Goal: Information Seeking & Learning: Learn about a topic

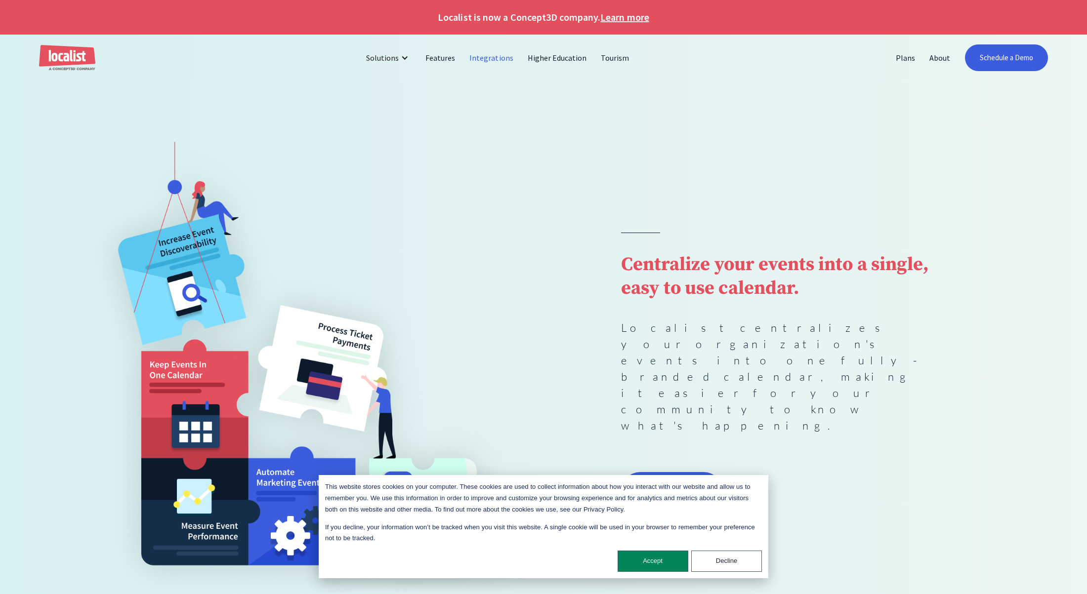
click at [495, 57] on link "Integrations" at bounding box center [492, 58] width 58 height 24
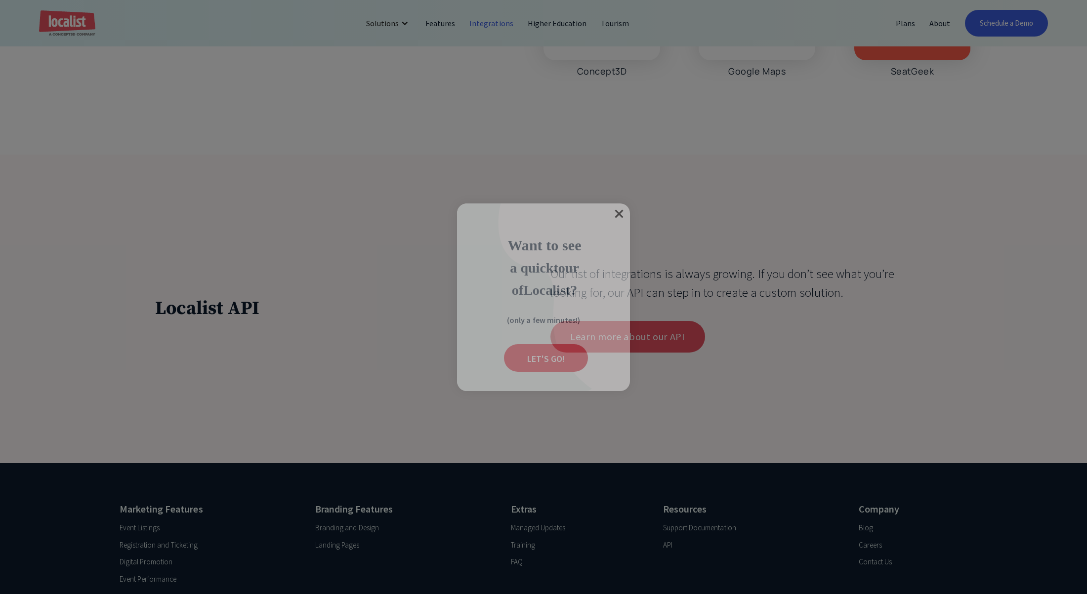
scroll to position [4171, 0]
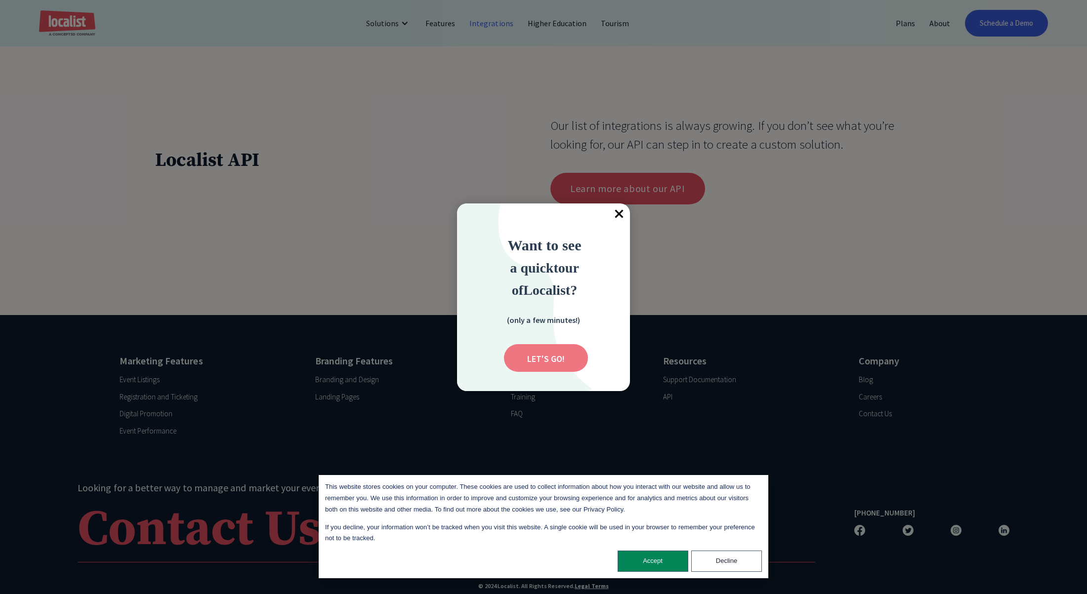
click at [554, 359] on input "Submit" at bounding box center [546, 358] width 84 height 28
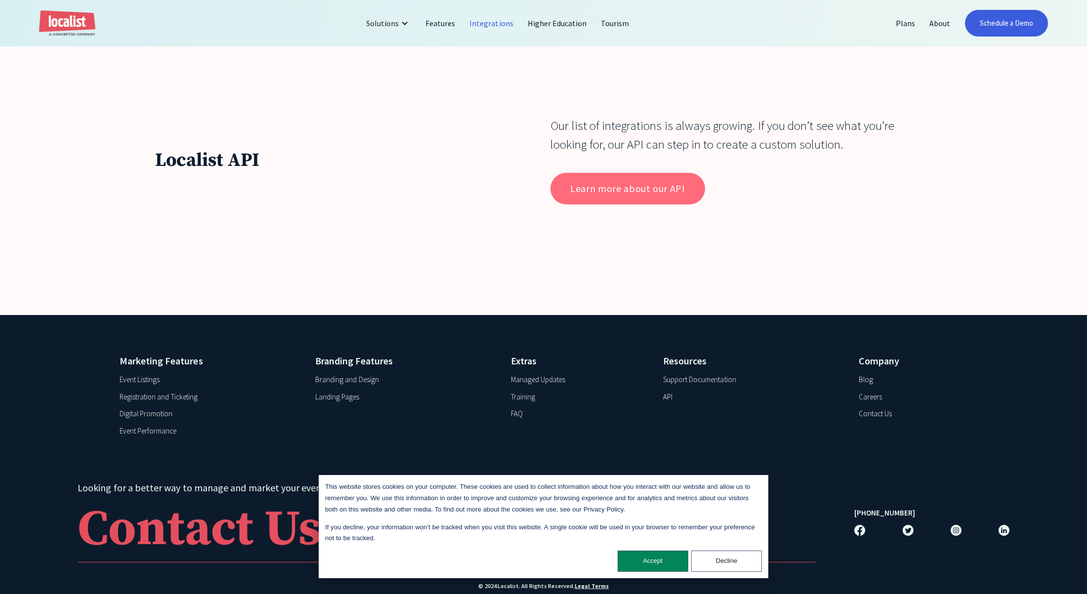
click at [612, 194] on link "Learn more about our API" at bounding box center [627, 189] width 154 height 32
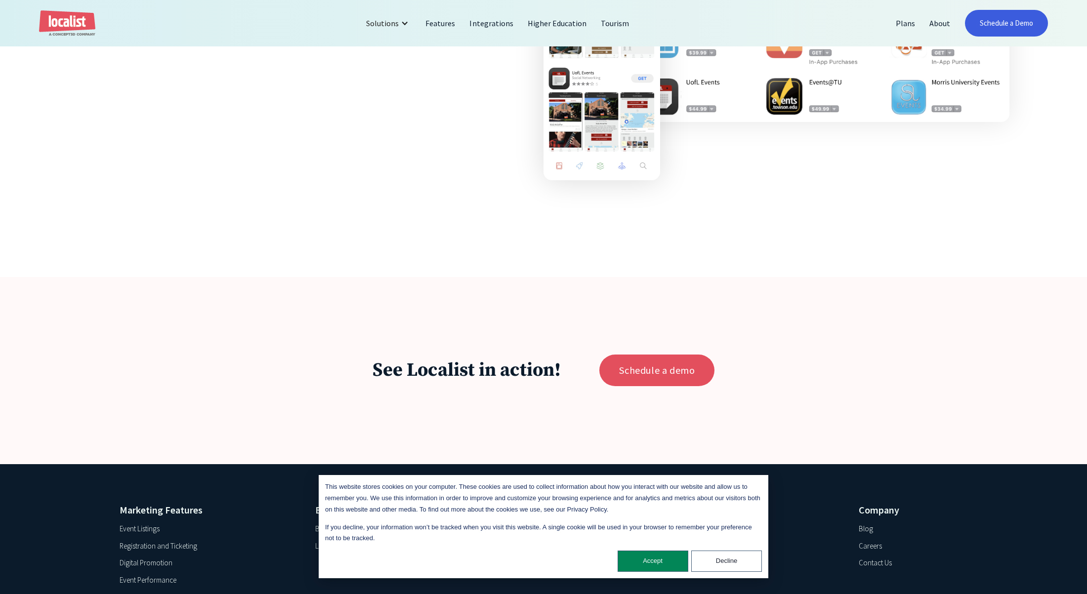
scroll to position [1811, 0]
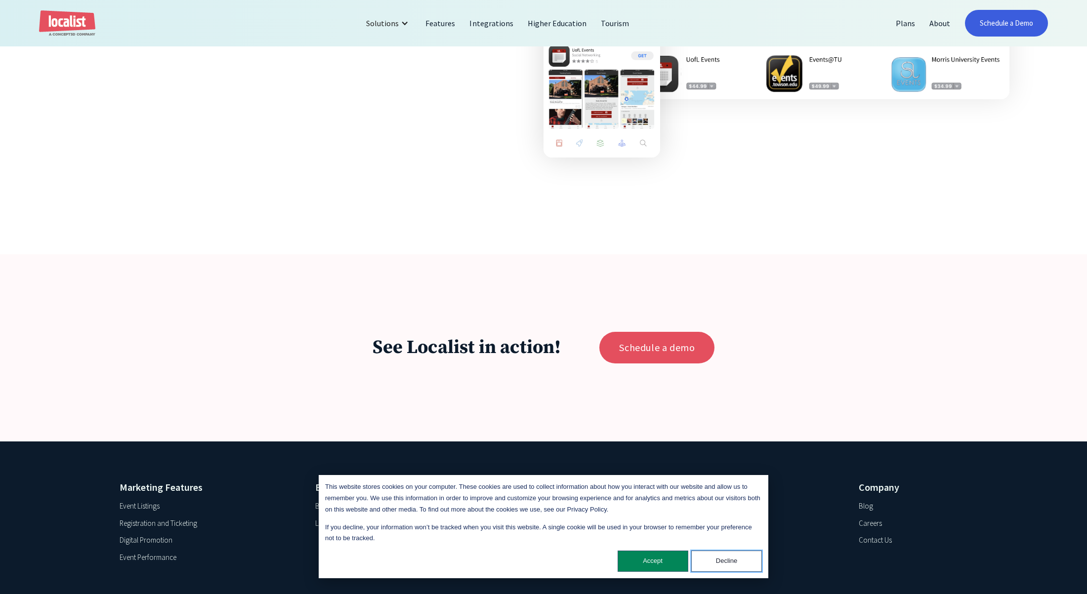
click at [742, 558] on button "Decline" at bounding box center [726, 561] width 71 height 21
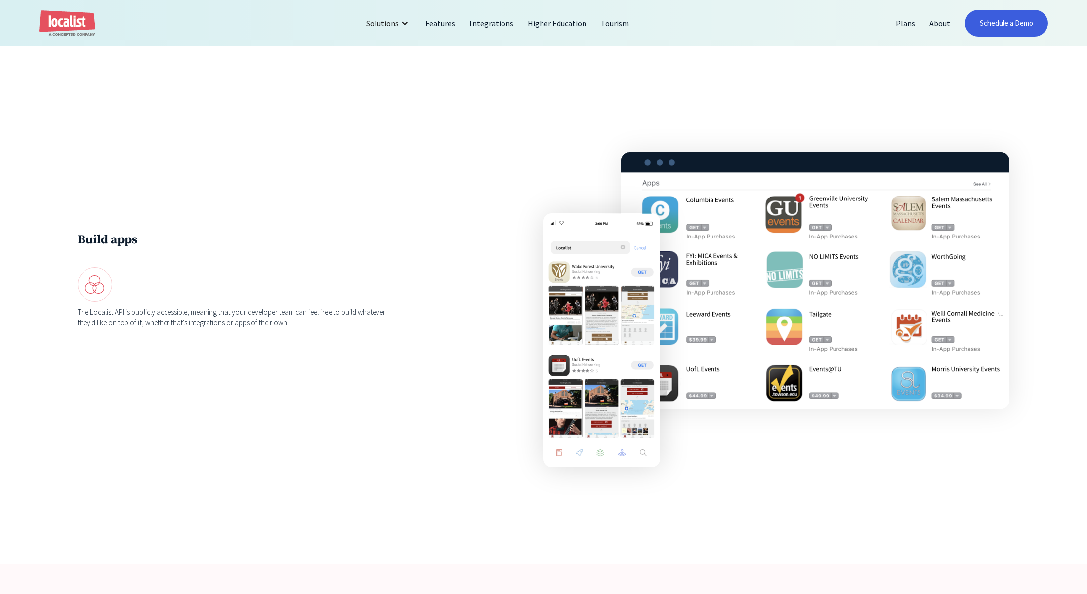
scroll to position [1408, 0]
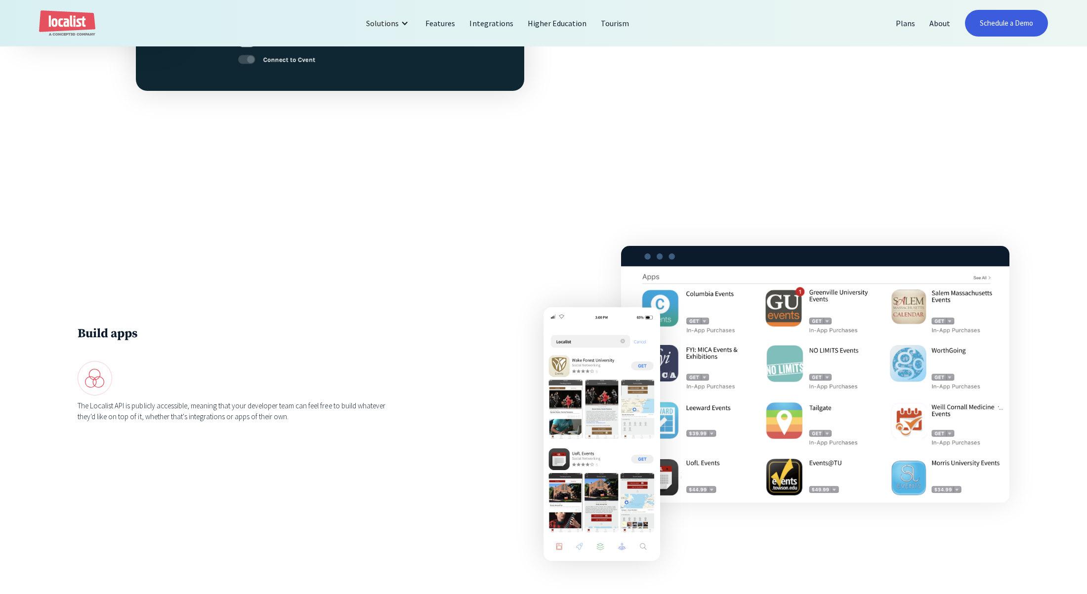
drag, startPoint x: 102, startPoint y: 379, endPoint x: 267, endPoint y: 381, distance: 164.6
click at [103, 379] on img at bounding box center [95, 378] width 35 height 35
click at [709, 373] on img at bounding box center [815, 374] width 388 height 257
click at [674, 351] on img at bounding box center [815, 374] width 388 height 257
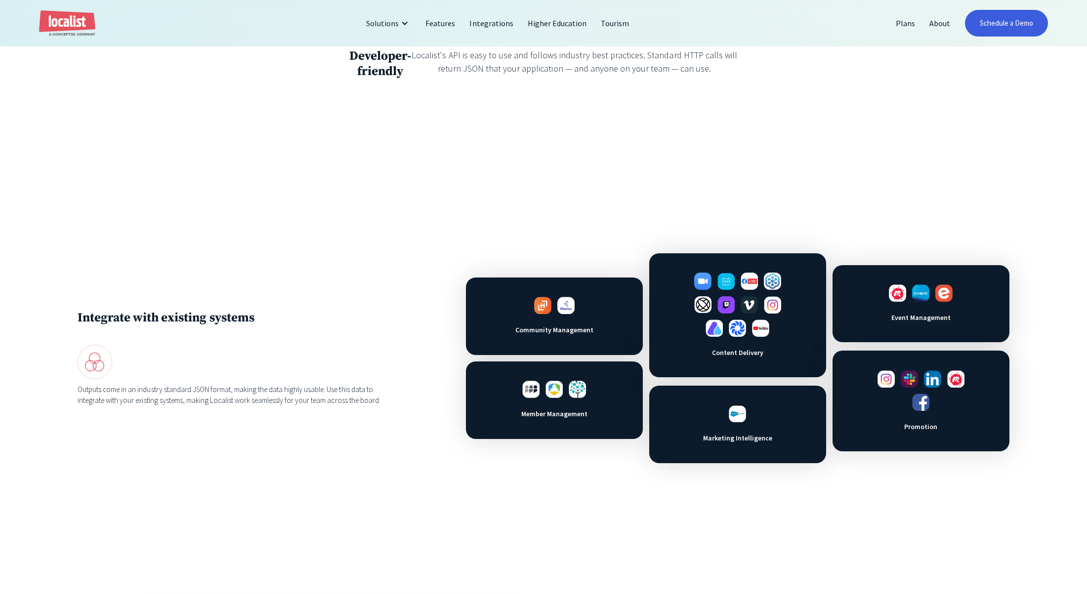
scroll to position [510, 0]
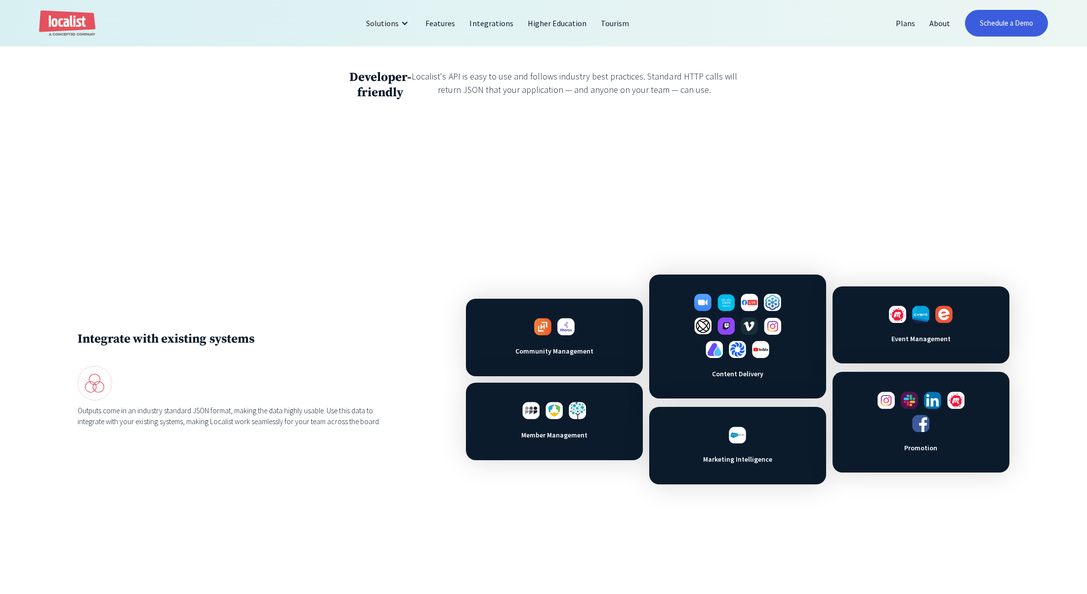
click at [605, 359] on div "Community Management" at bounding box center [554, 338] width 177 height 78
click at [929, 345] on div "Event Management" at bounding box center [921, 326] width 177 height 78
click at [95, 383] on img at bounding box center [95, 383] width 35 height 35
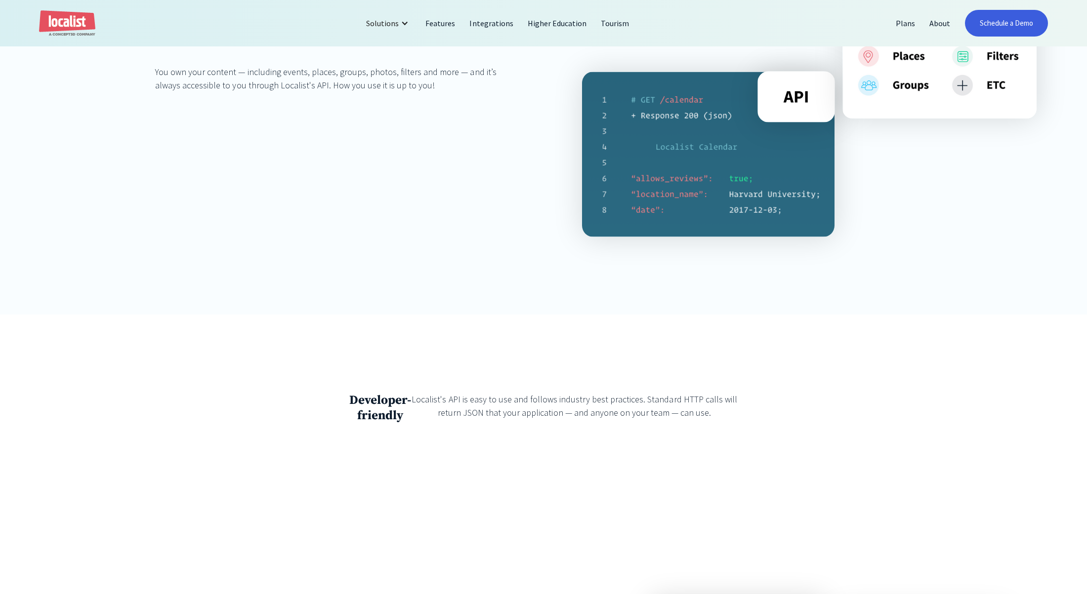
scroll to position [114, 0]
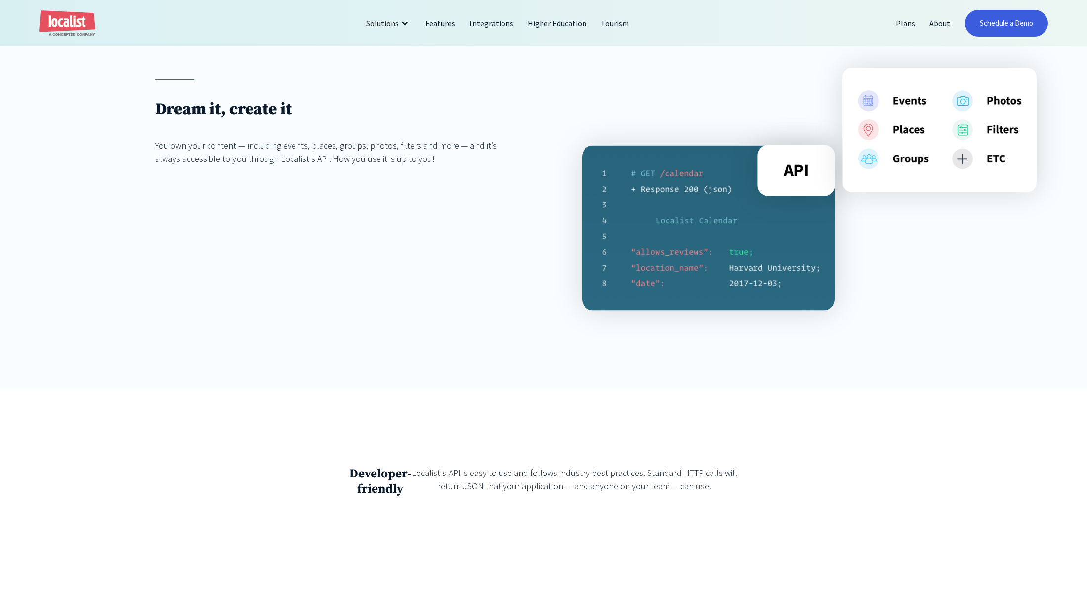
drag, startPoint x: 741, startPoint y: 277, endPoint x: 873, endPoint y: 191, distance: 157.9
click at [741, 277] on img at bounding box center [708, 228] width 252 height 166
click at [925, 148] on img at bounding box center [939, 130] width 194 height 125
click at [910, 150] on img at bounding box center [939, 130] width 194 height 125
click at [909, 166] on img at bounding box center [939, 130] width 194 height 125
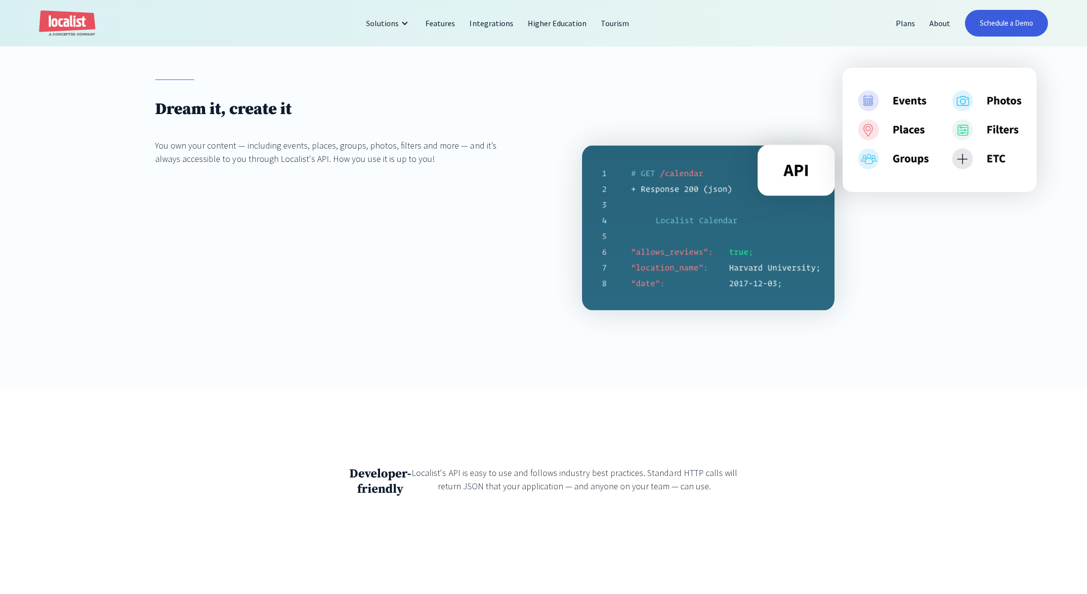
click at [901, 128] on img at bounding box center [939, 130] width 194 height 125
click at [903, 105] on img at bounding box center [939, 130] width 194 height 125
drag, startPoint x: 804, startPoint y: 164, endPoint x: 786, endPoint y: 178, distance: 23.2
click at [804, 164] on img at bounding box center [796, 170] width 78 height 51
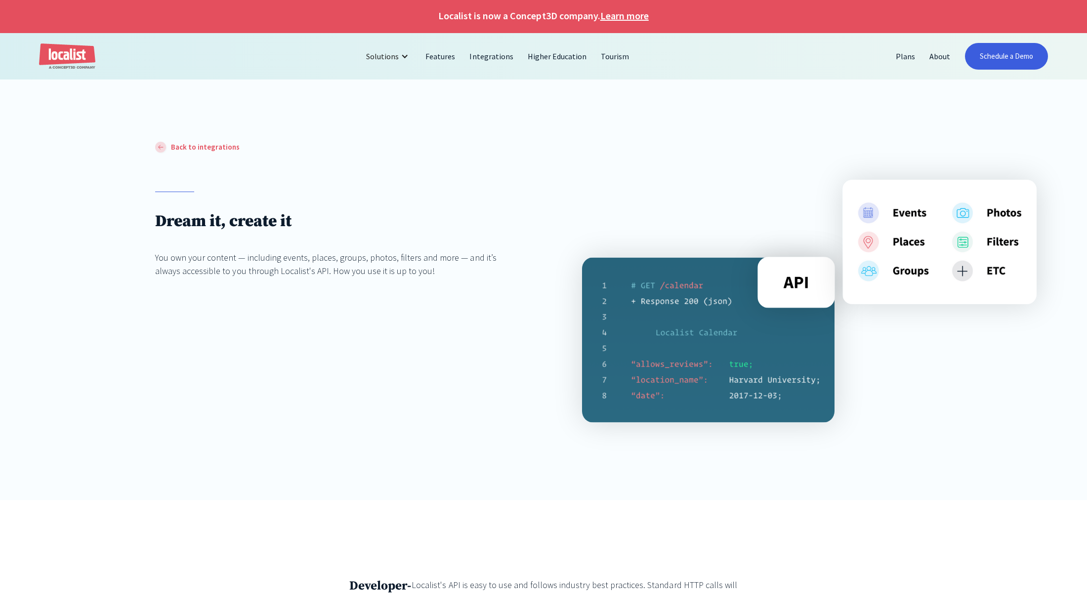
scroll to position [0, 0]
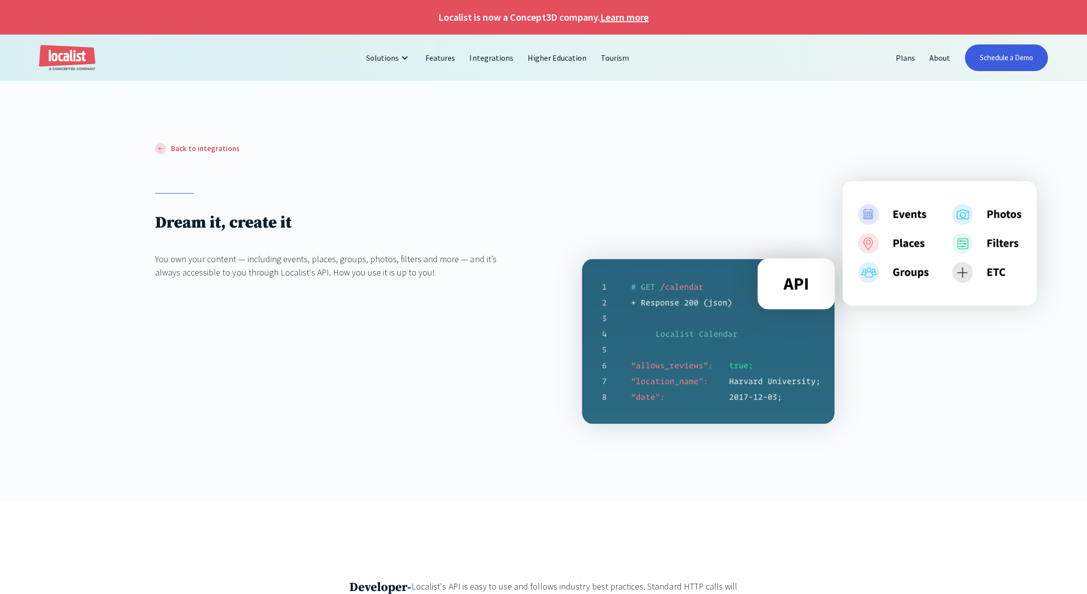
click at [204, 146] on div "Back to integrations" at bounding box center [205, 148] width 69 height 11
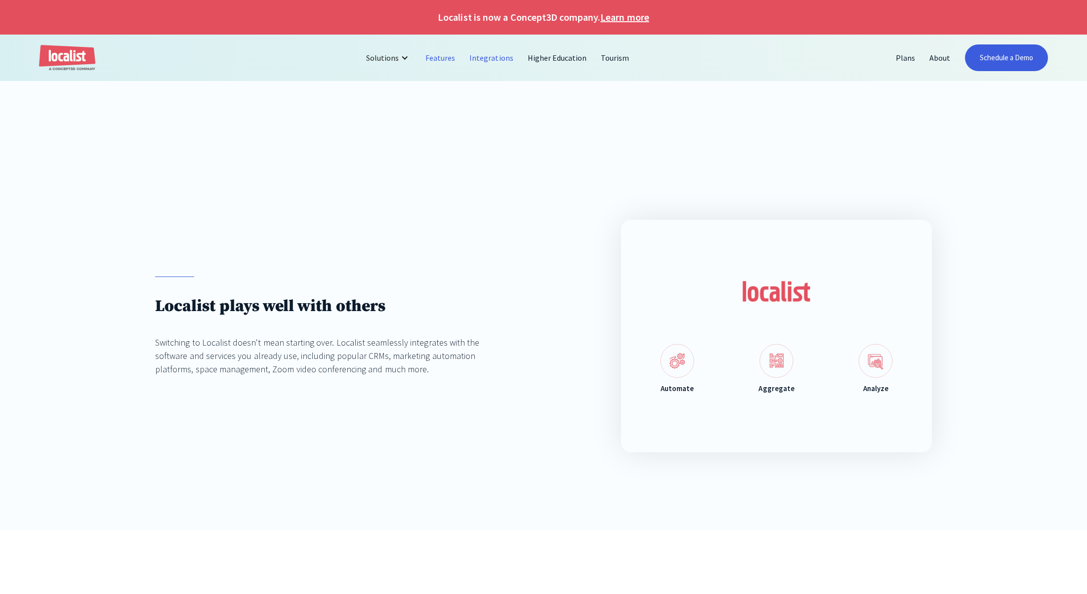
click at [447, 58] on link "Features" at bounding box center [441, 58] width 44 height 24
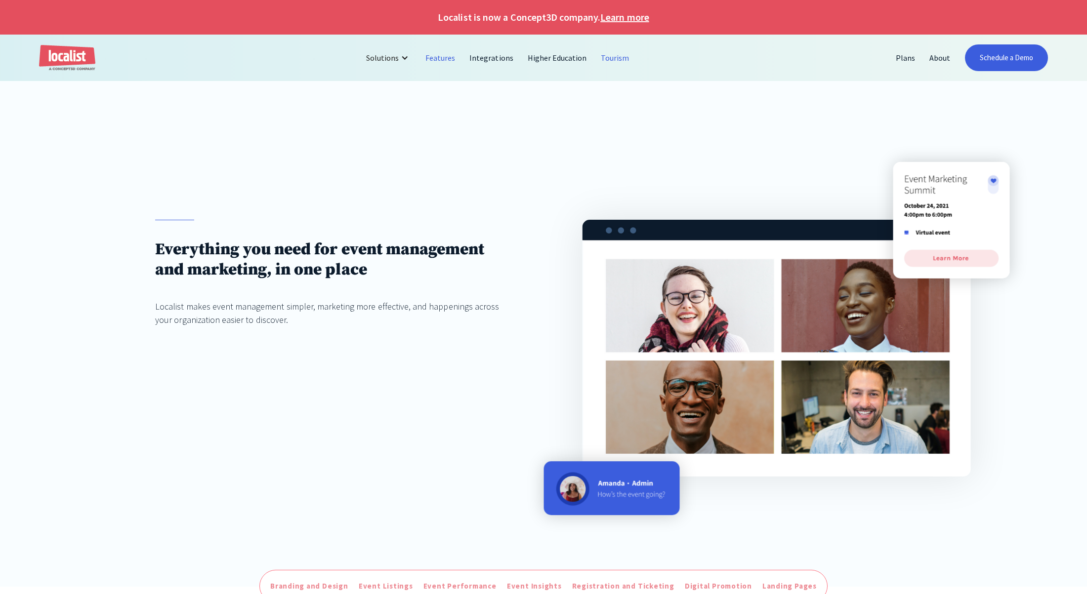
click at [613, 58] on link "Tourism" at bounding box center [615, 58] width 42 height 24
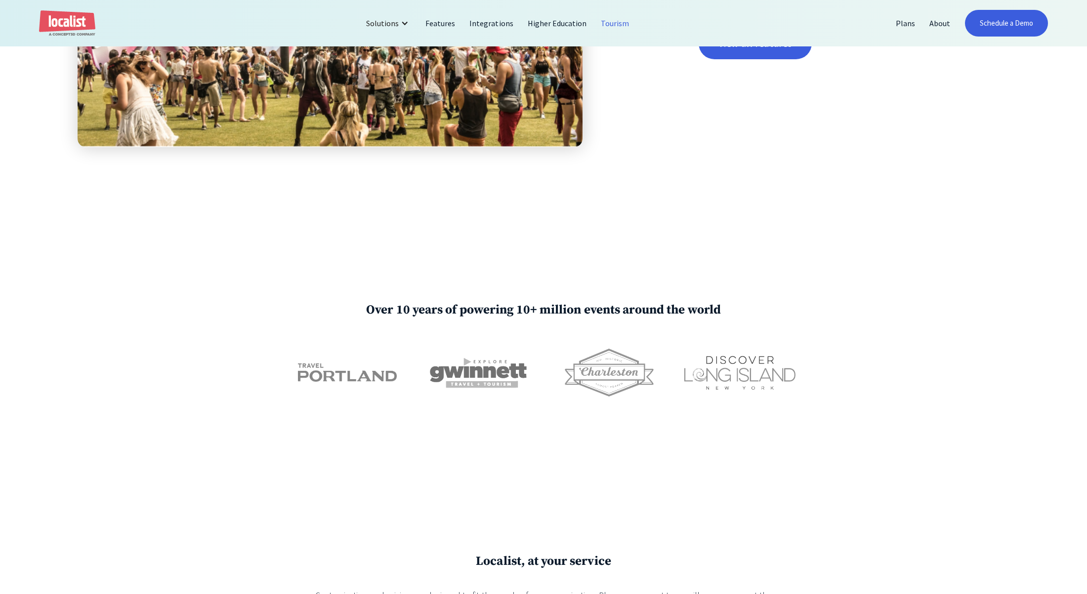
scroll to position [2505, 0]
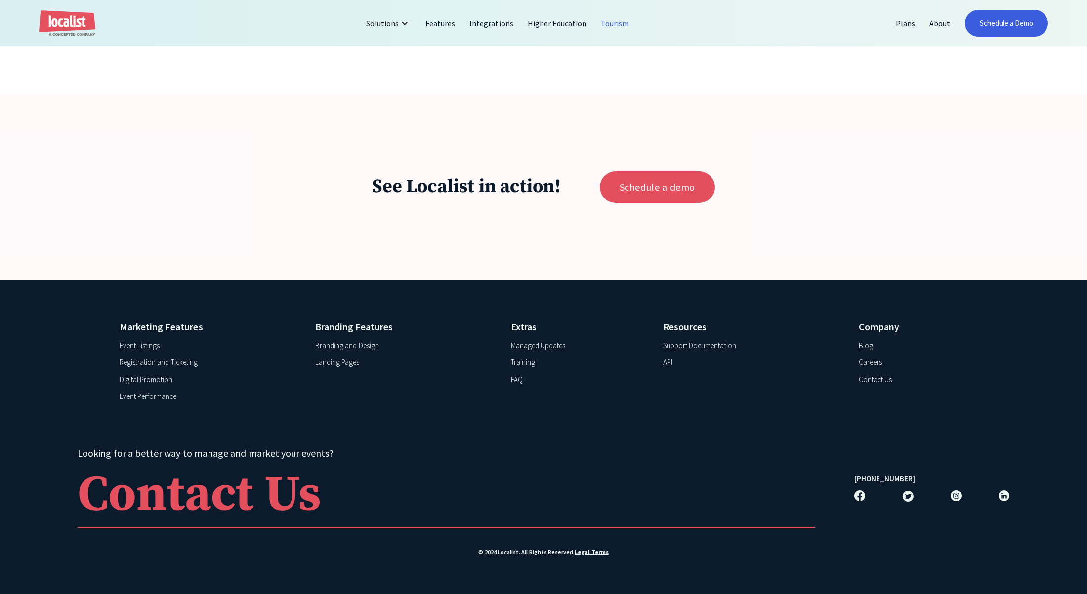
click at [668, 363] on div "API" at bounding box center [667, 362] width 9 height 11
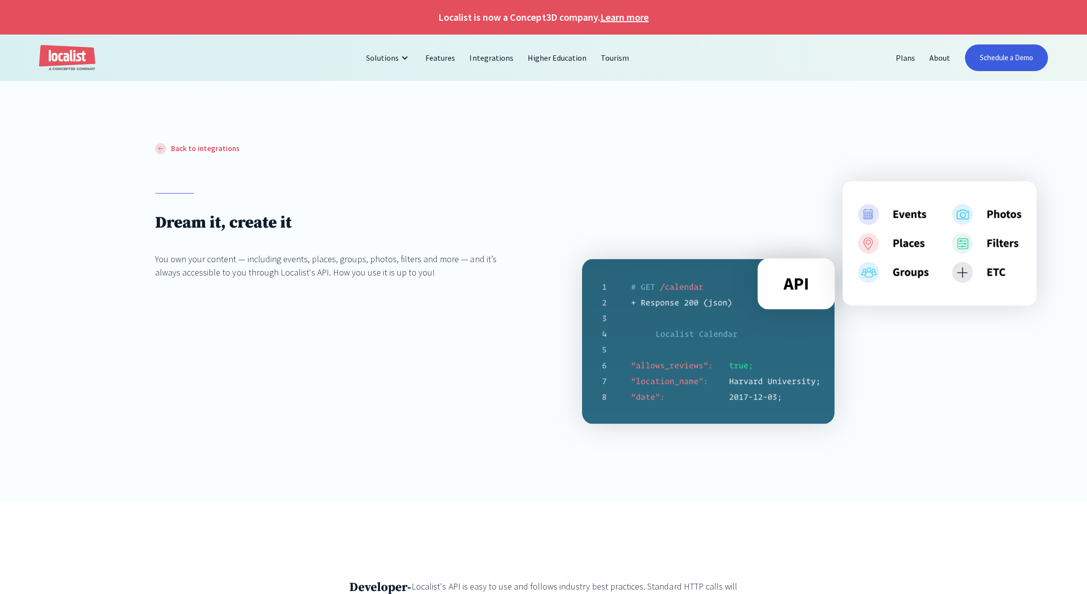
click at [822, 288] on img at bounding box center [796, 283] width 78 height 51
click at [784, 311] on img at bounding box center [708, 342] width 252 height 166
click at [703, 389] on img at bounding box center [708, 342] width 252 height 166
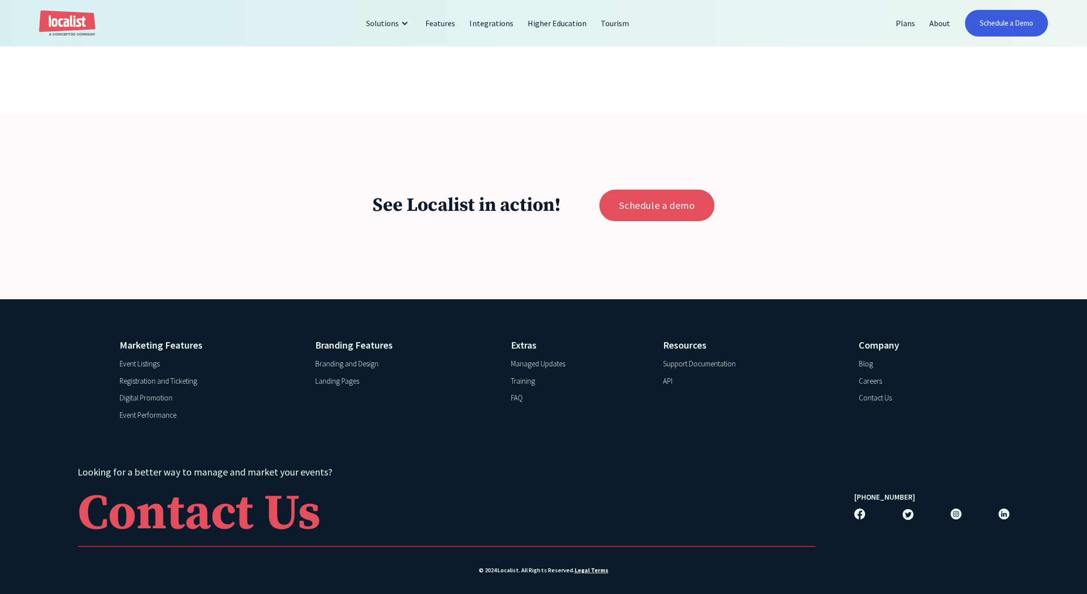
scroll to position [1972, 0]
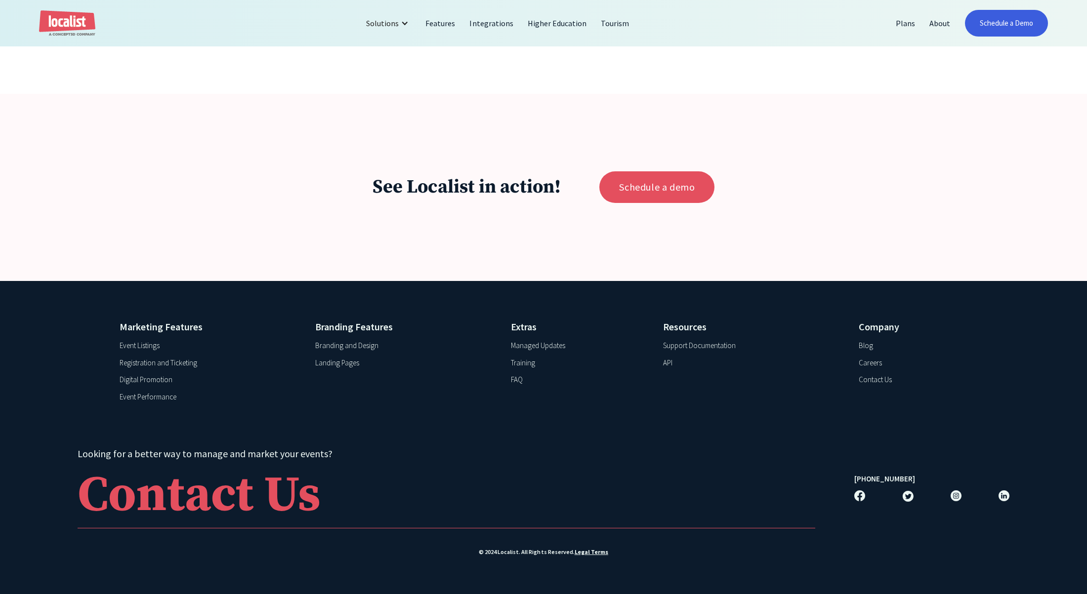
click at [707, 346] on div "Support Documentation" at bounding box center [699, 345] width 73 height 11
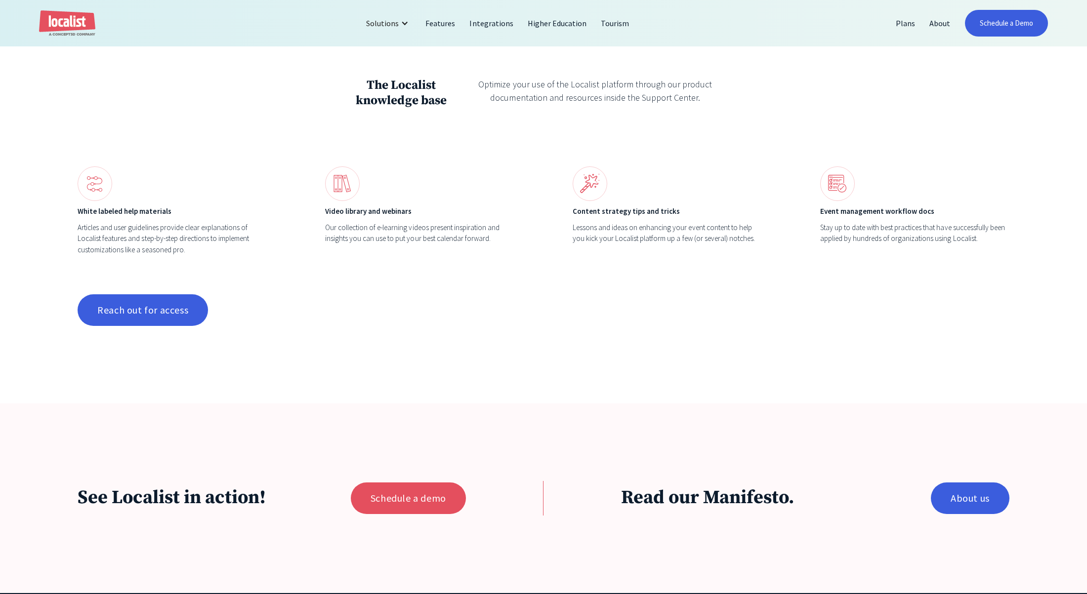
click at [386, 91] on h3 "The Localist knowledge base" at bounding box center [401, 93] width 104 height 31
click at [185, 296] on link "Reach out for access" at bounding box center [143, 311] width 130 height 32
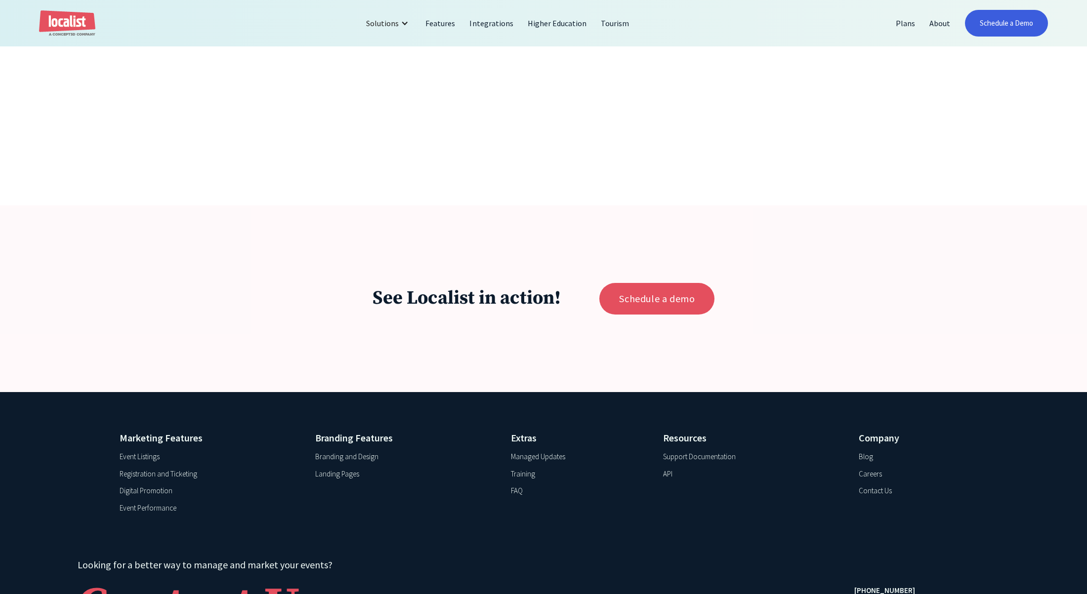
scroll to position [1033, 0]
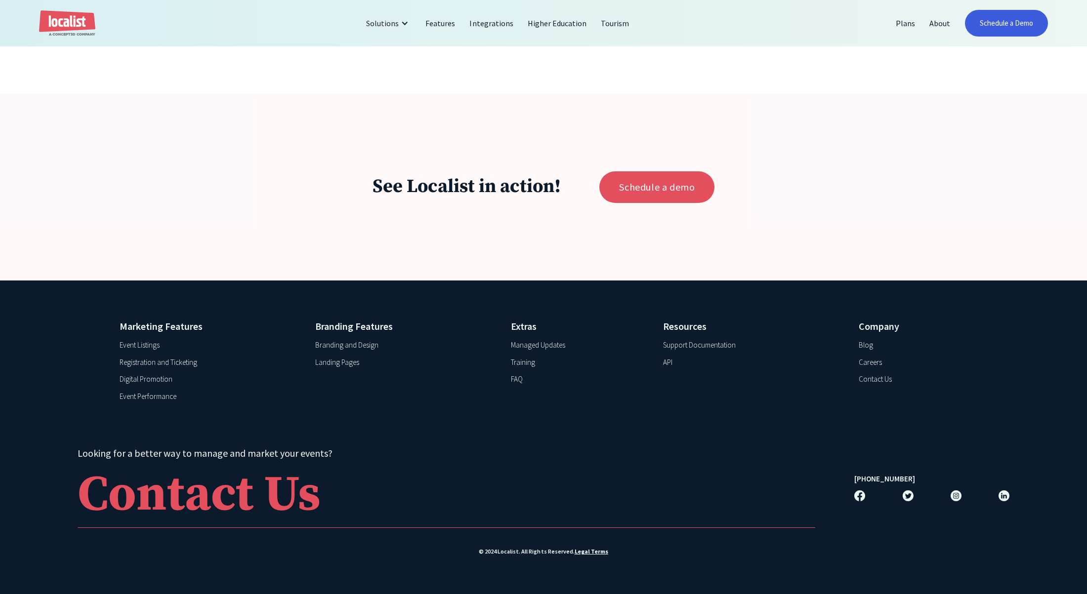
click at [688, 347] on div "Support Documentation" at bounding box center [699, 345] width 73 height 11
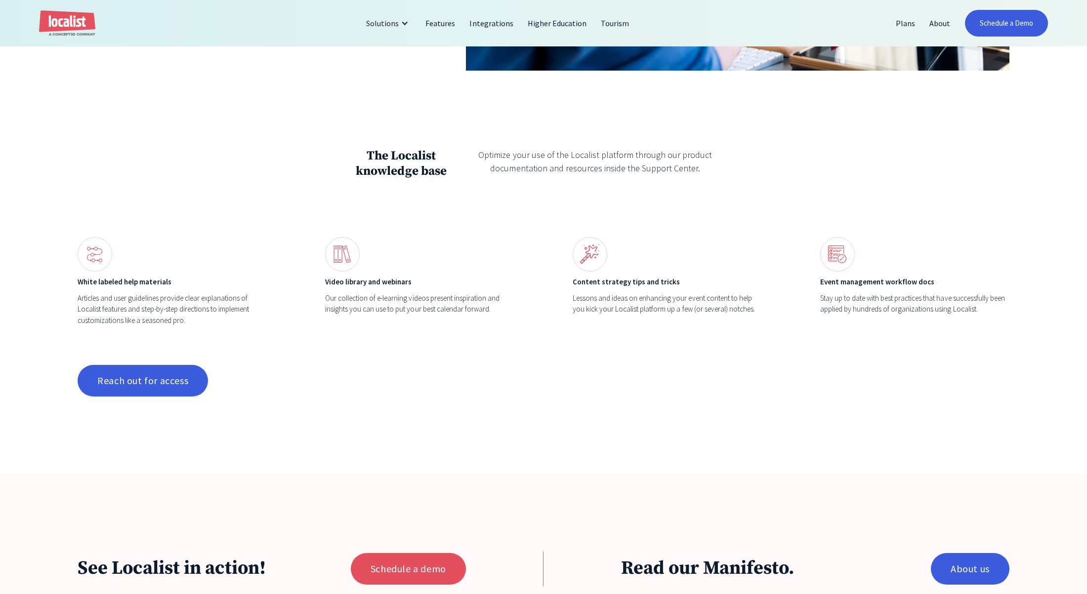
scroll to position [965, 0]
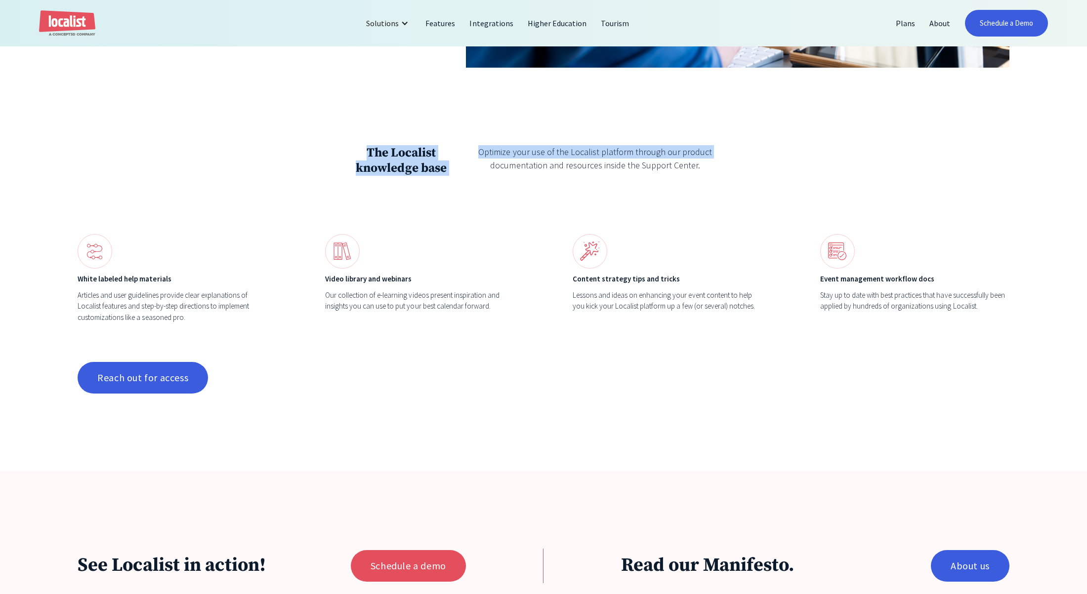
drag, startPoint x: 368, startPoint y: 154, endPoint x: 473, endPoint y: 167, distance: 106.0
click at [473, 167] on div "The Localist knowledge base Optimize your use of the Localist platform through …" at bounding box center [543, 170] width 388 height 50
copy div "The Localist knowledge base Optimize your use of the Localist platform through …"
